Goal: Use online tool/utility

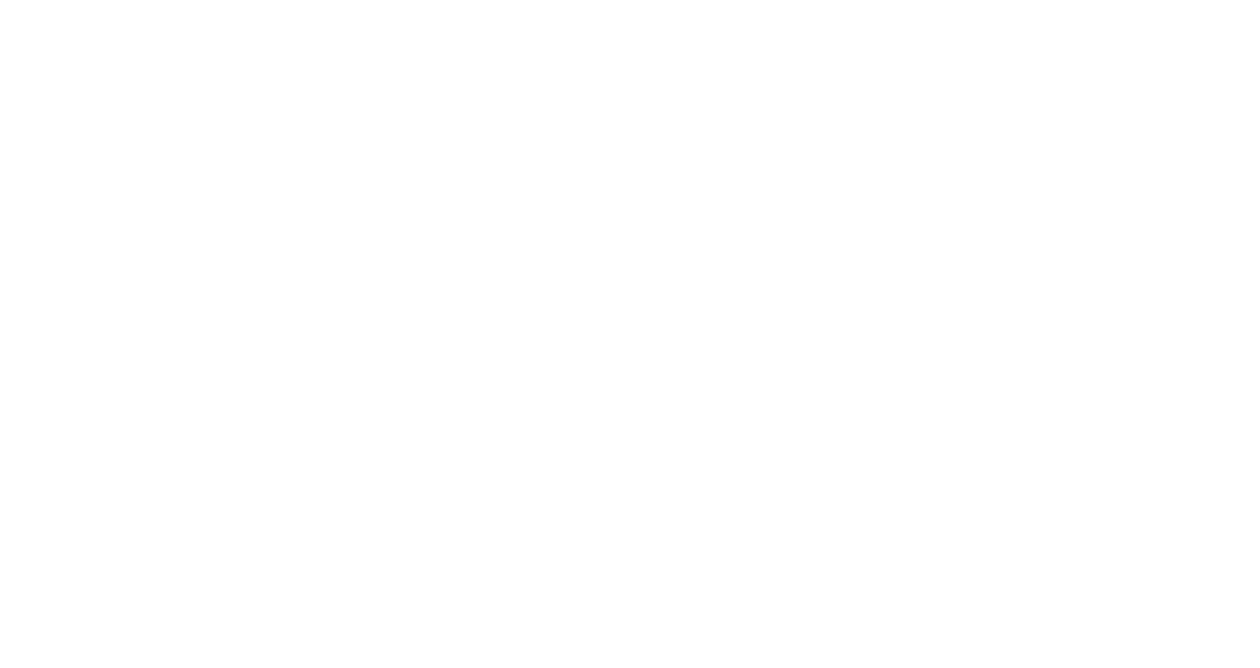
click at [889, 116] on img at bounding box center [827, 105] width 379 height 22
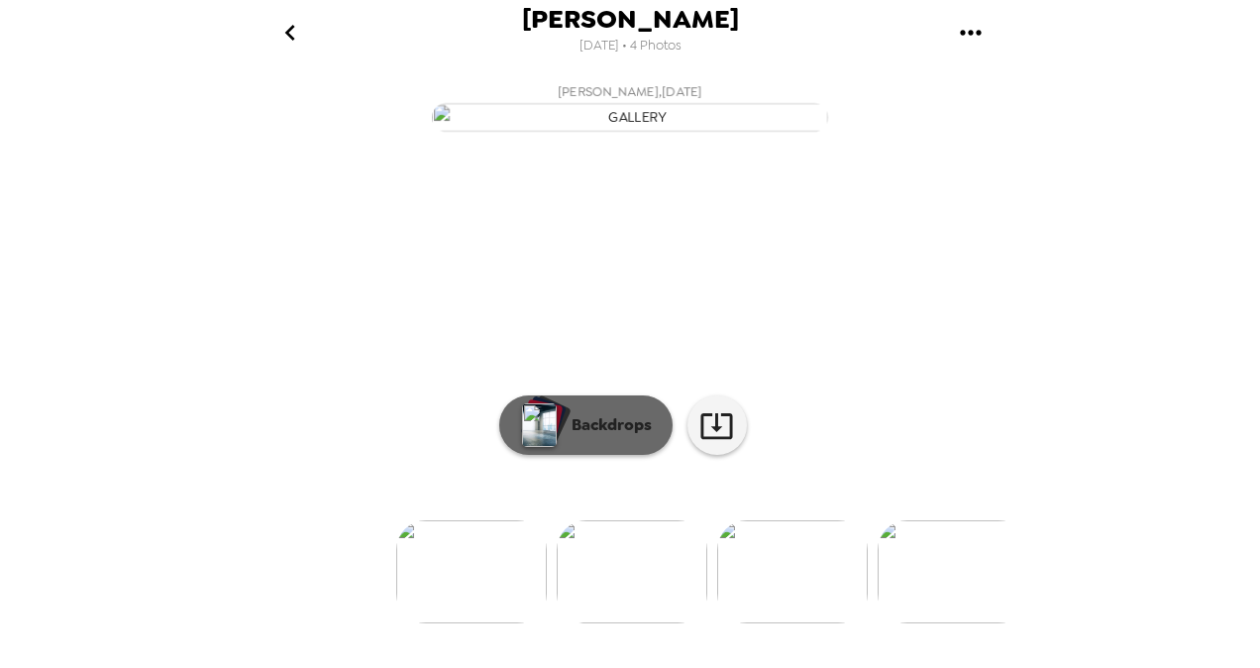
click at [591, 455] on button "Backdrops" at bounding box center [585, 424] width 173 height 59
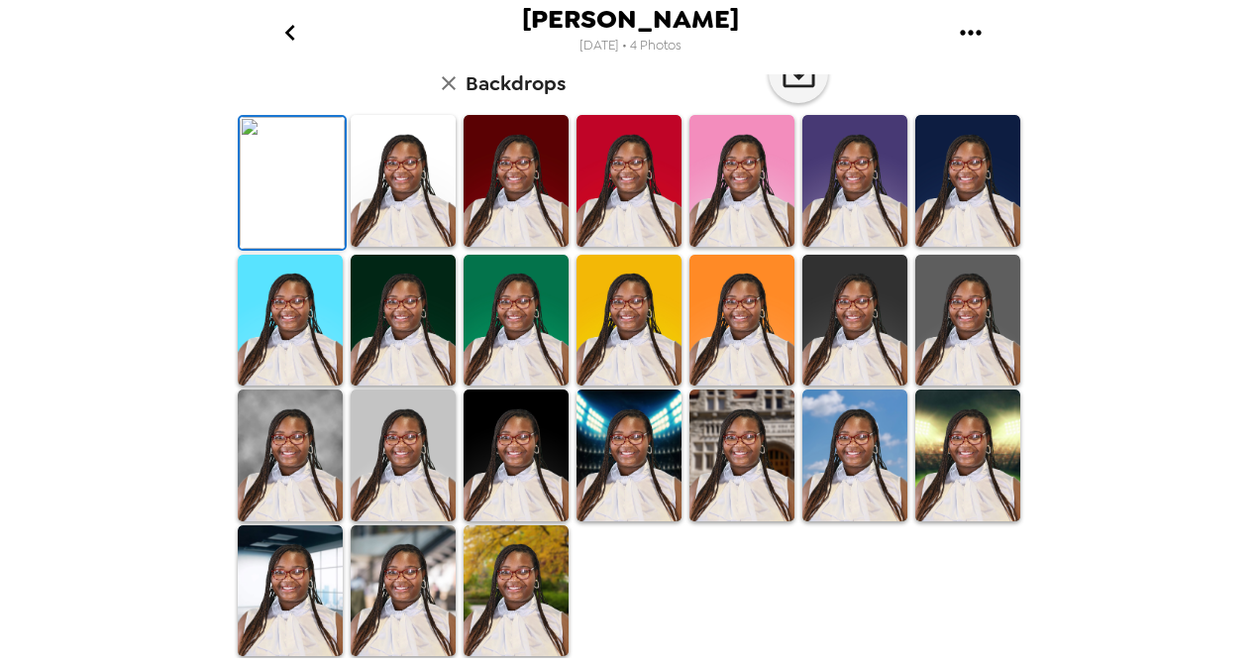
scroll to position [202, 0]
click at [631, 247] on img at bounding box center [629, 181] width 105 height 132
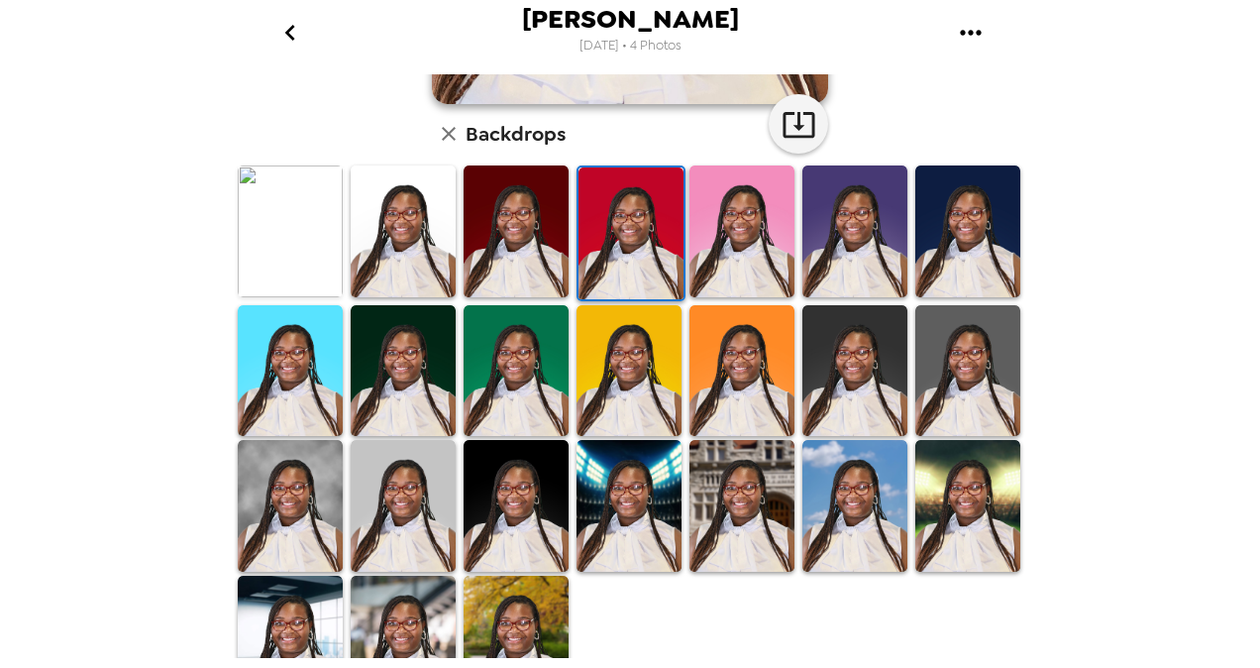
scroll to position [496, 0]
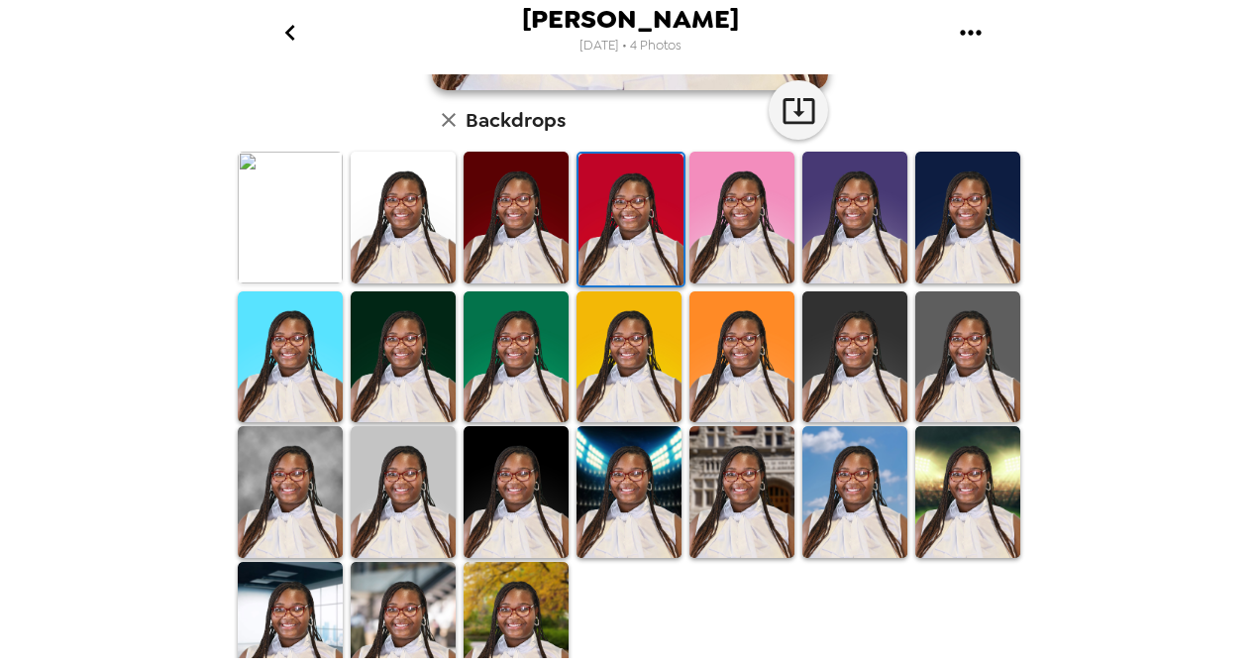
click at [630, 526] on img at bounding box center [629, 492] width 105 height 132
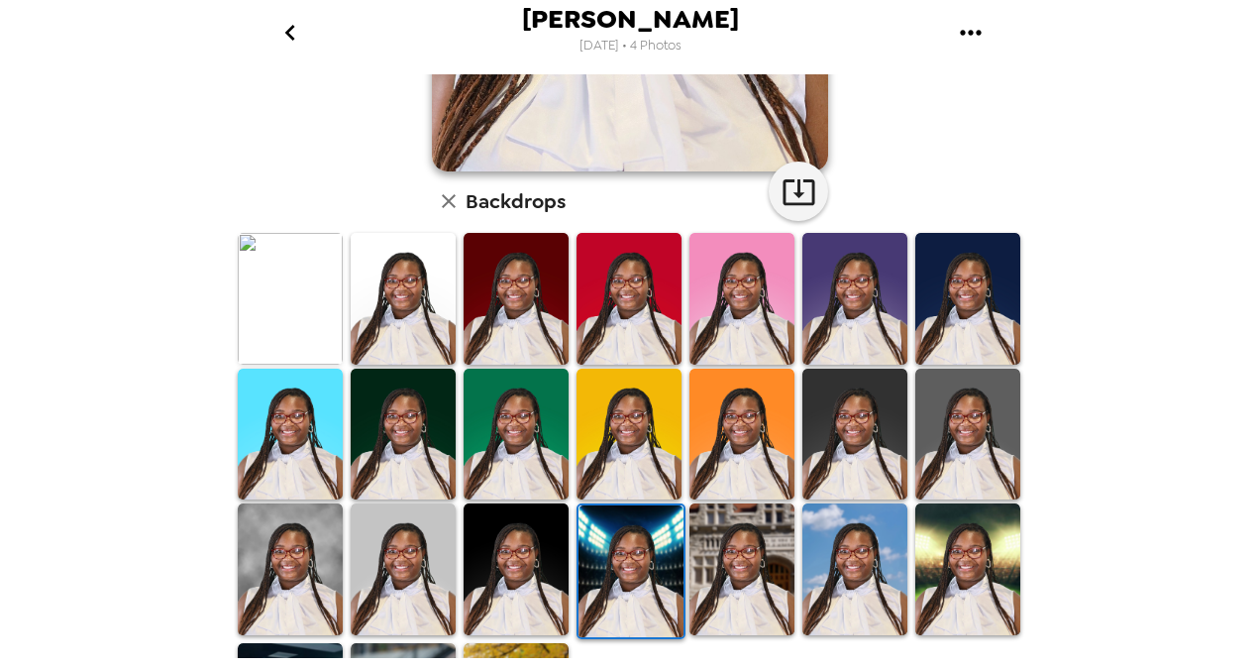
scroll to position [522, 0]
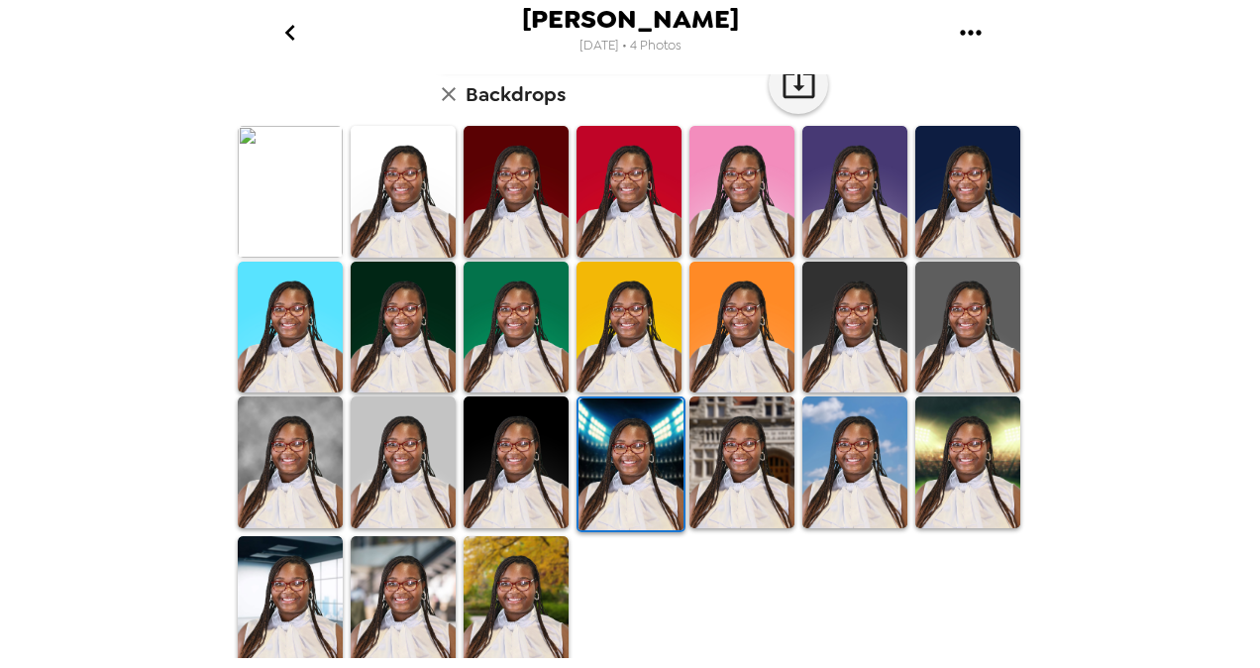
click at [392, 597] on img at bounding box center [403, 602] width 105 height 132
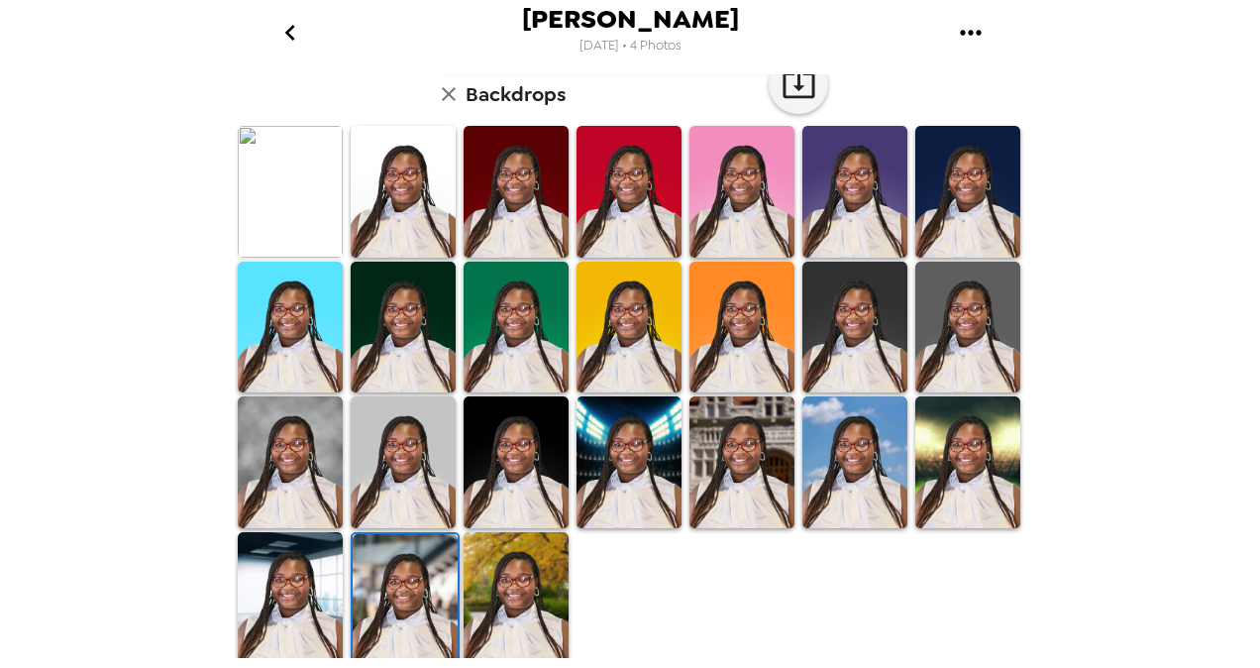
click at [628, 462] on img at bounding box center [629, 462] width 105 height 132
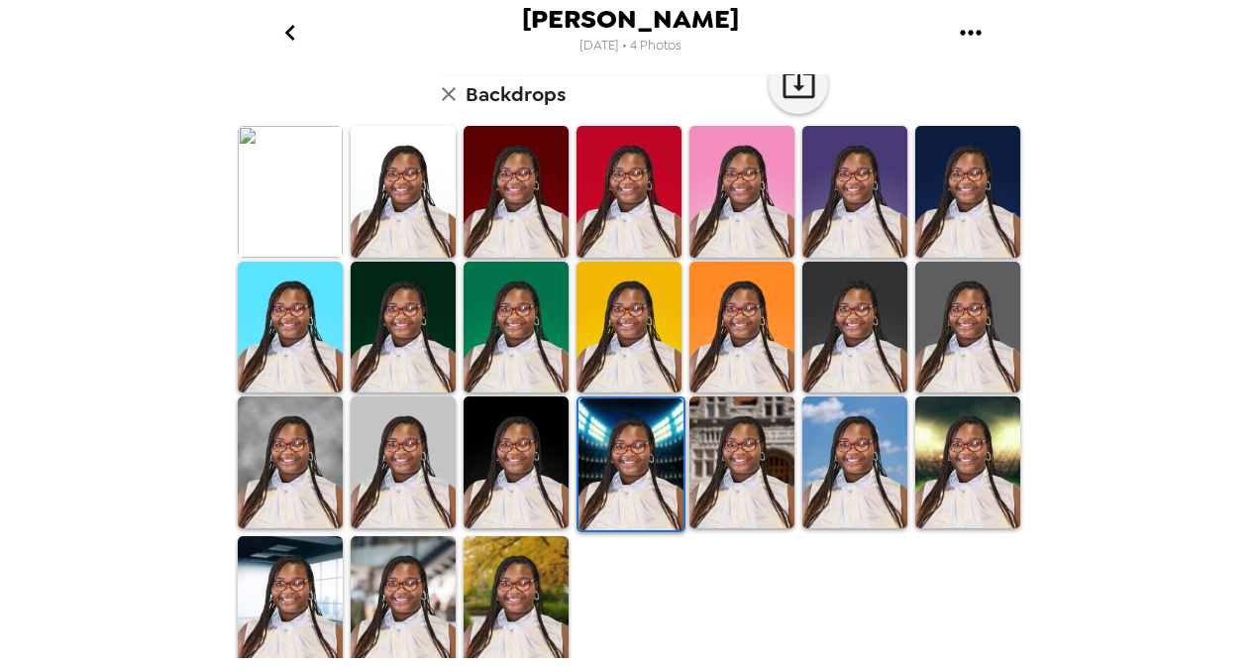
click at [963, 459] on img at bounding box center [968, 462] width 105 height 132
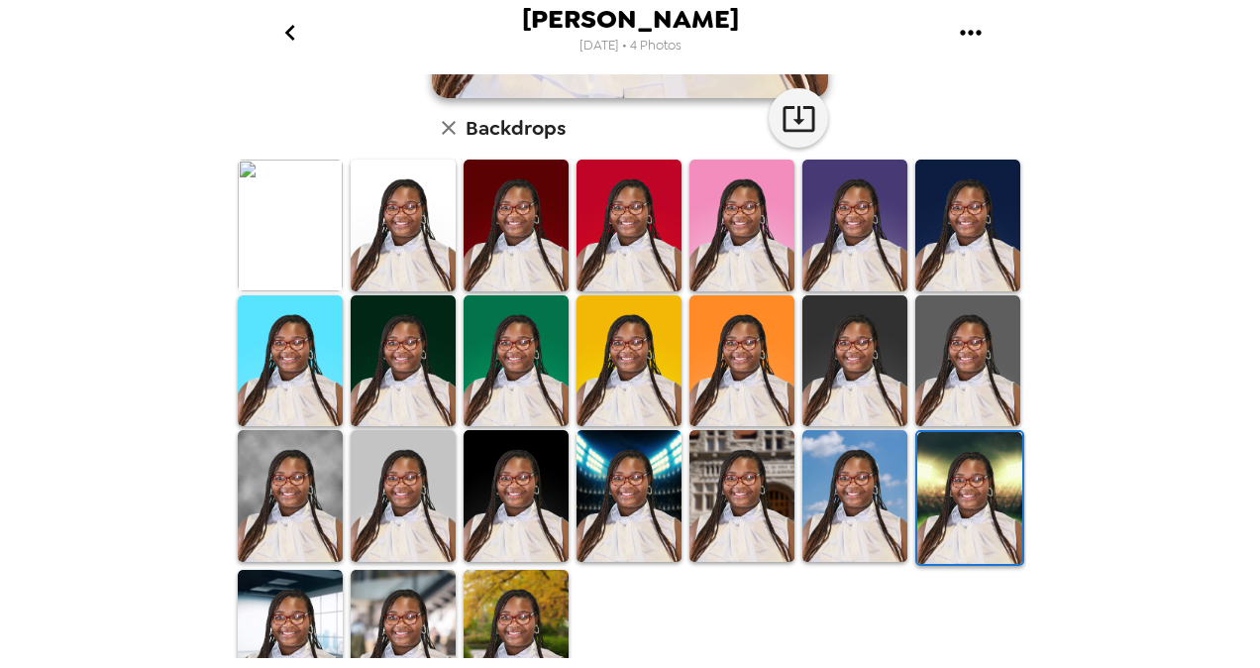
scroll to position [491, 0]
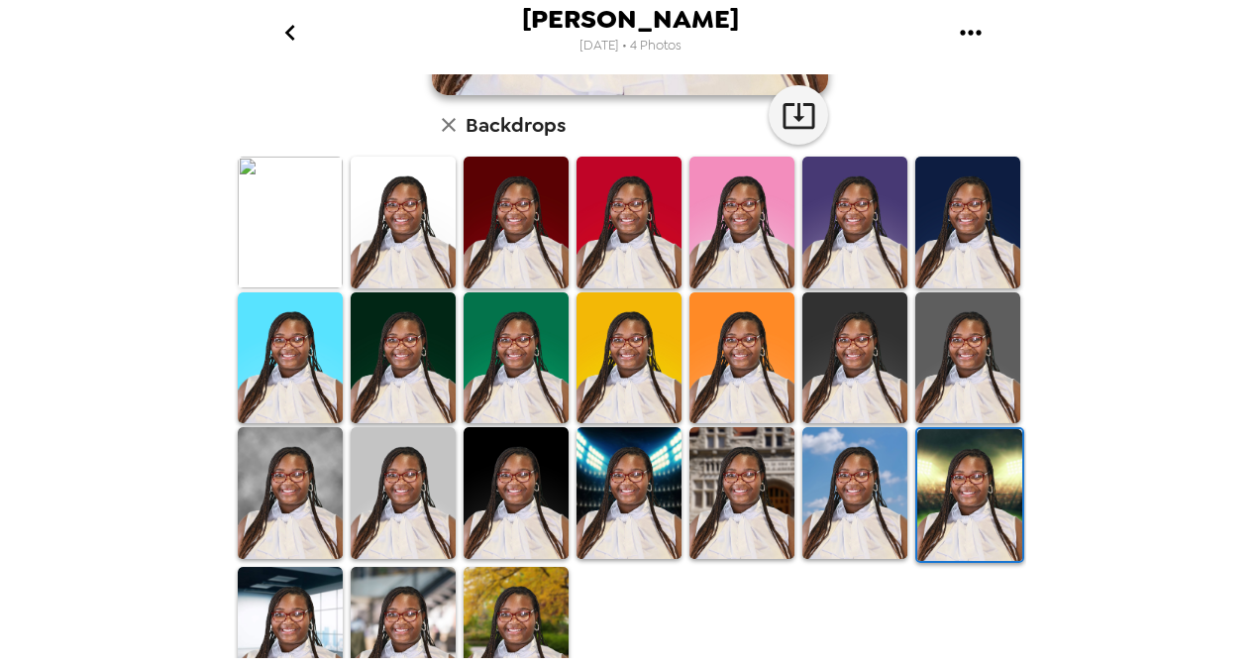
click at [651, 485] on img at bounding box center [629, 493] width 105 height 132
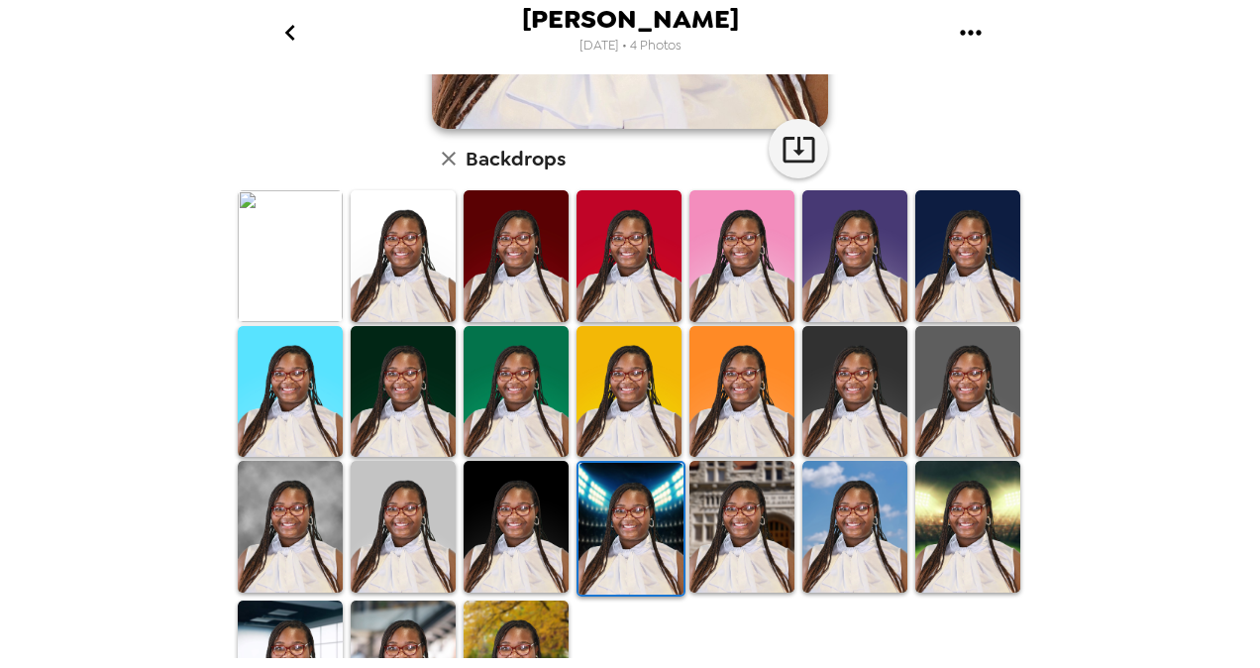
scroll to position [509, 0]
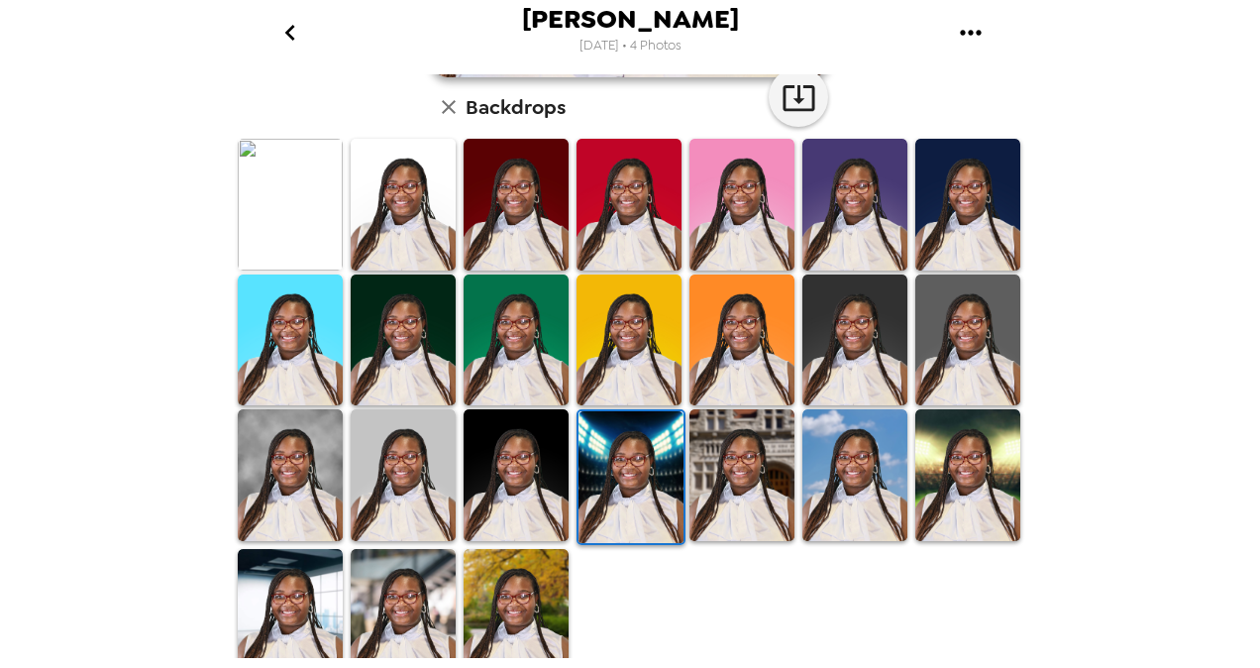
click at [430, 641] on img at bounding box center [403, 615] width 105 height 132
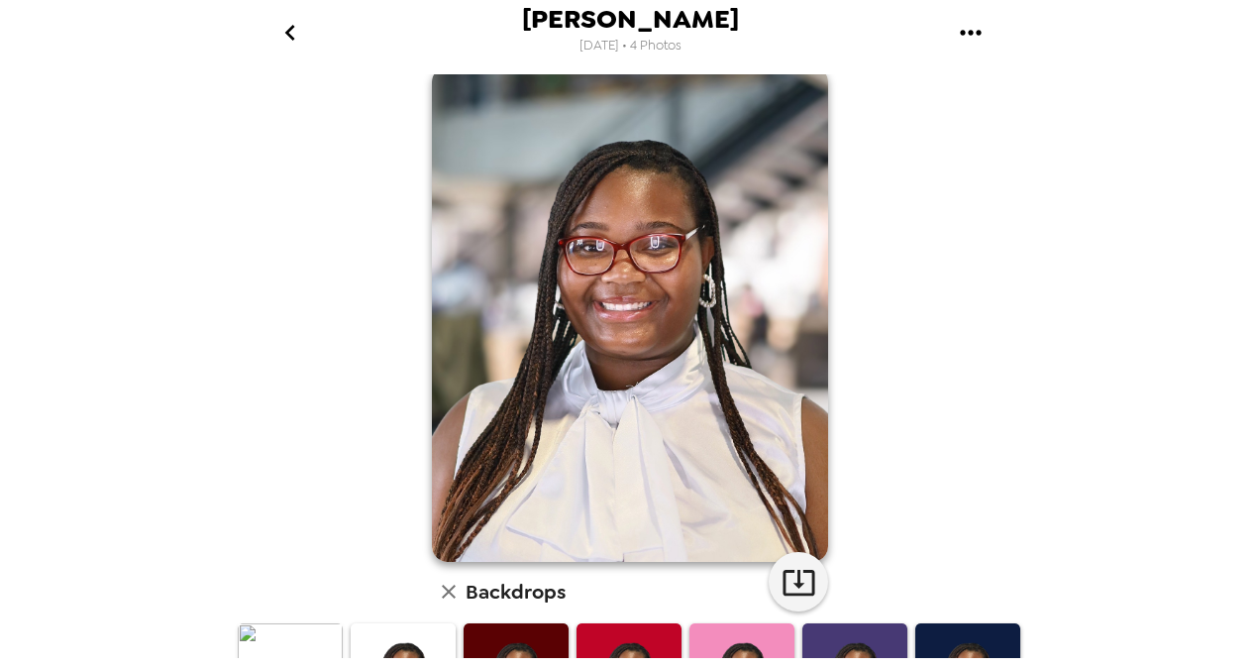
scroll to position [26, 0]
